Goal: Information Seeking & Learning: Learn about a topic

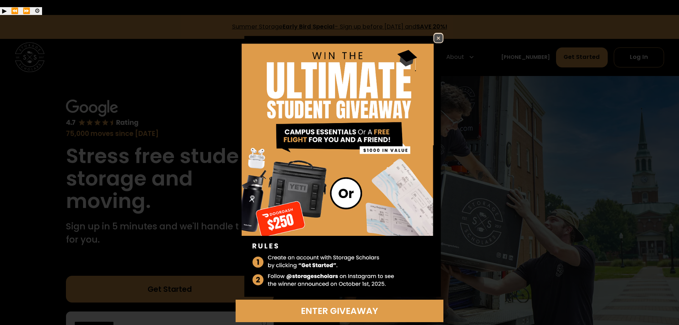
click at [437, 34] on img at bounding box center [438, 38] width 9 height 9
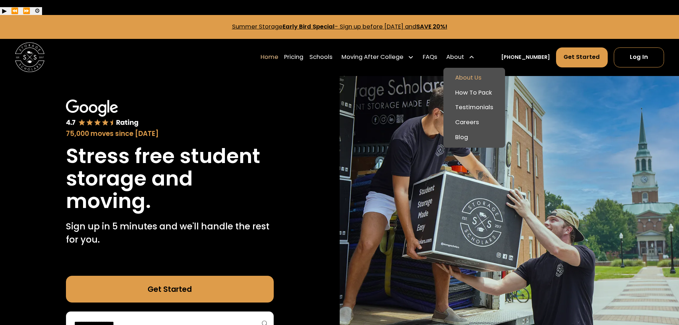
click at [475, 71] on link "About Us" at bounding box center [474, 78] width 56 height 15
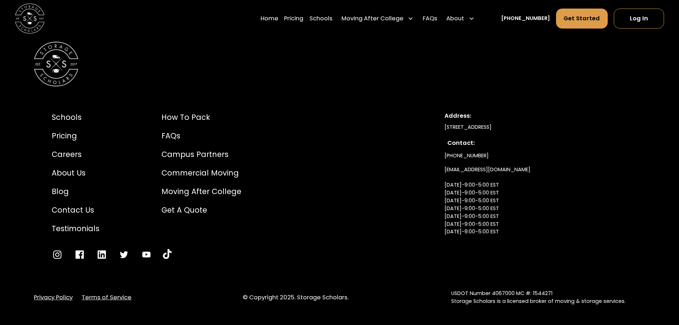
scroll to position [4020, 0]
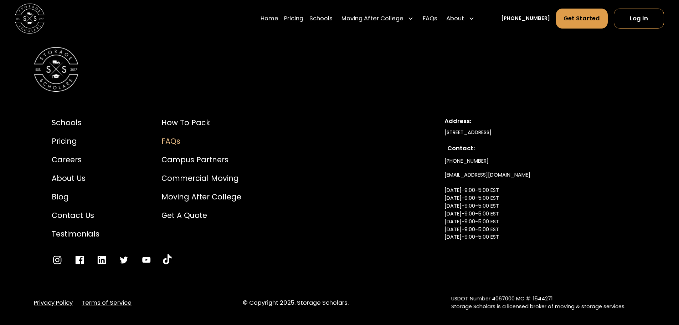
click at [171, 136] on div "FAQs" at bounding box center [201, 140] width 80 height 11
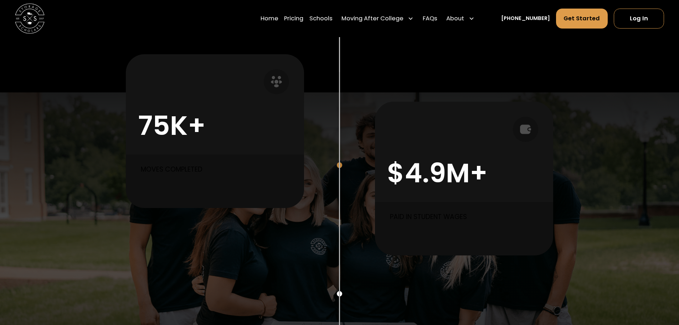
scroll to position [535, 0]
